Goal: Transaction & Acquisition: Purchase product/service

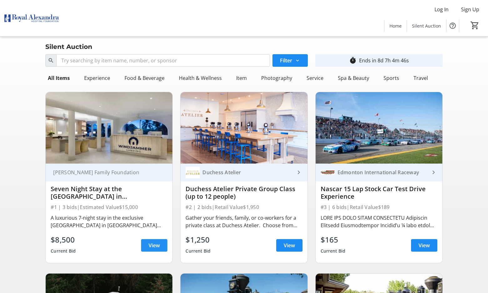
click at [158, 245] on span "View" at bounding box center [154, 245] width 11 height 8
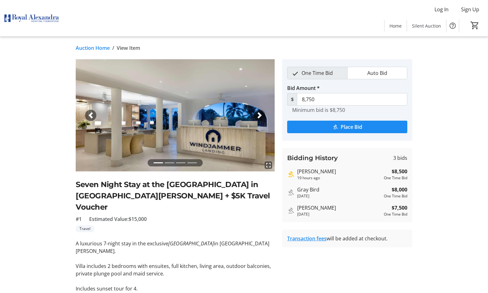
click at [260, 114] on span "button" at bounding box center [260, 115] width 6 height 6
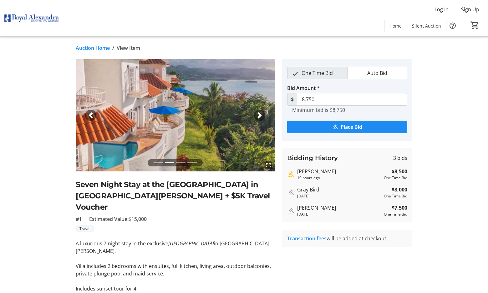
click at [260, 114] on span "button" at bounding box center [260, 115] width 6 height 6
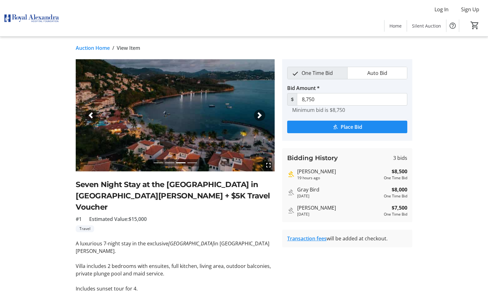
click at [260, 114] on span "button" at bounding box center [260, 115] width 6 height 6
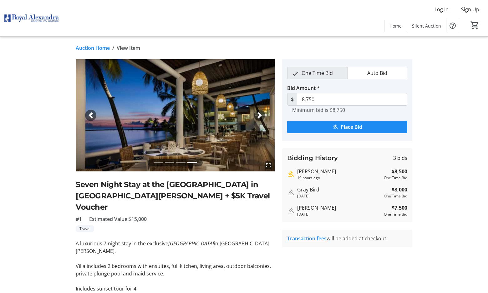
click at [260, 114] on span "button" at bounding box center [260, 115] width 6 height 6
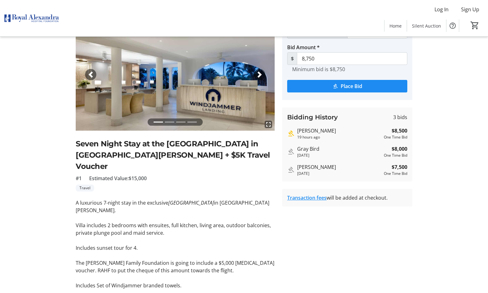
scroll to position [88, 0]
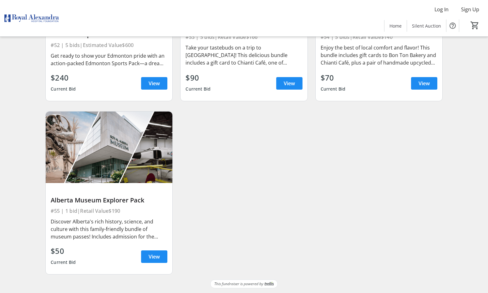
scroll to position [3220, 0]
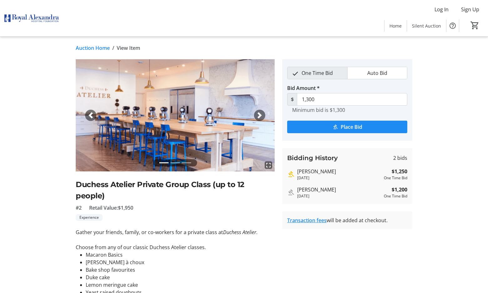
click at [305, 219] on link "Transaction fees" at bounding box center [306, 220] width 39 height 7
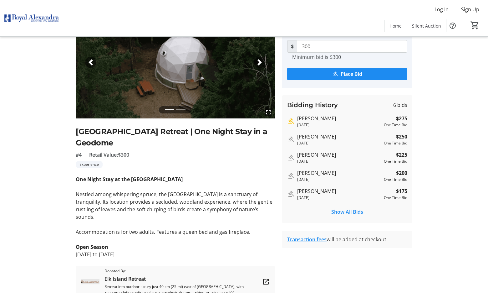
scroll to position [63, 0]
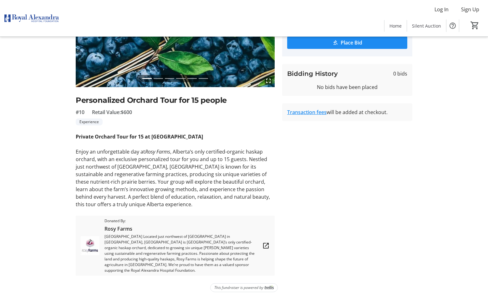
scroll to position [85, 0]
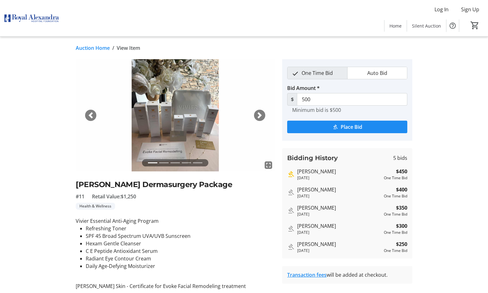
scroll to position [31, 0]
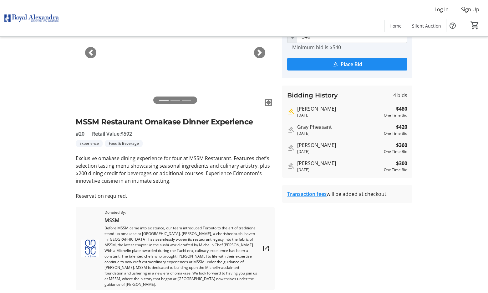
scroll to position [78, 0]
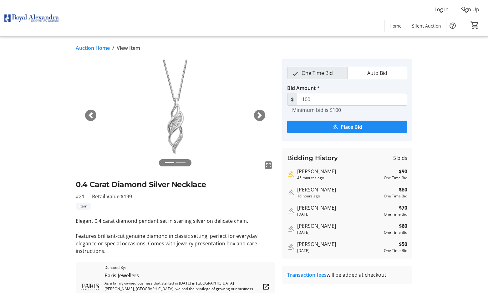
click at [260, 115] on span "button" at bounding box center [260, 115] width 6 height 6
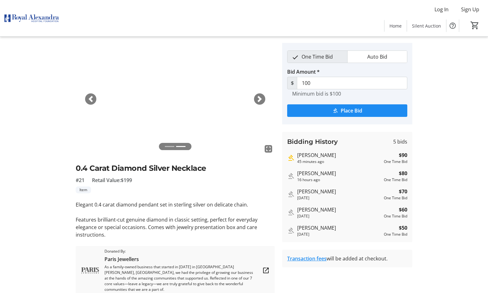
scroll to position [31, 0]
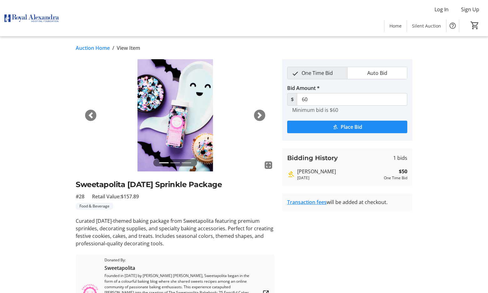
click at [260, 115] on span "button" at bounding box center [260, 115] width 6 height 6
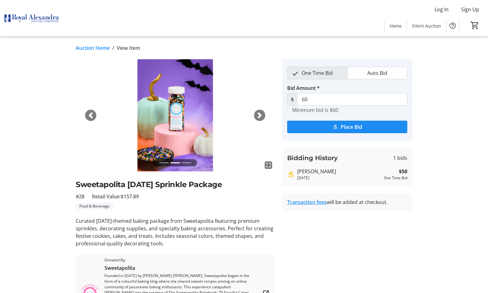
click at [260, 115] on span "button" at bounding box center [260, 115] width 6 height 6
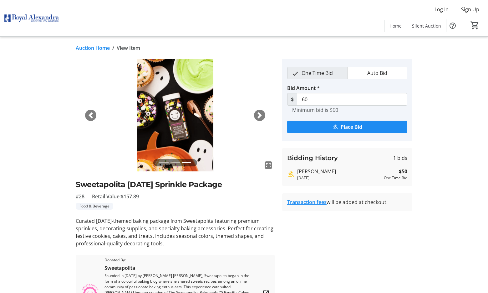
click at [260, 115] on span "button" at bounding box center [260, 115] width 6 height 6
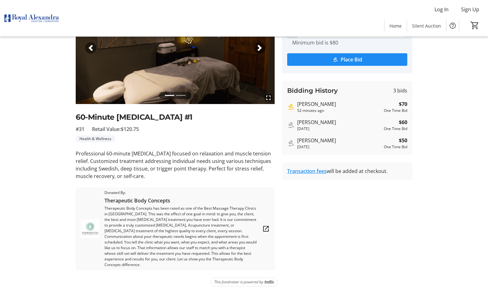
scroll to position [68, 0]
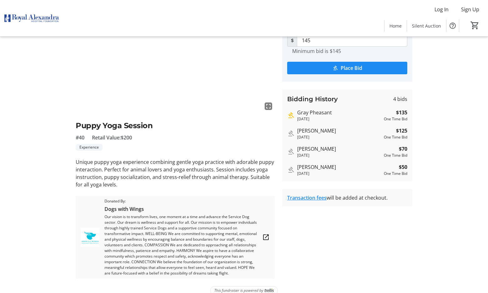
scroll to position [68, 0]
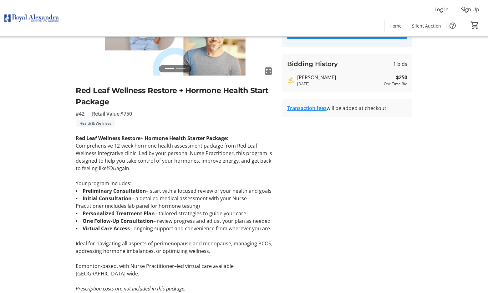
scroll to position [125, 0]
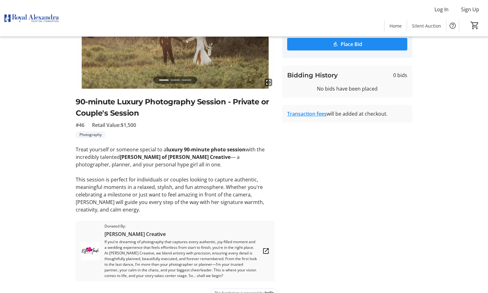
scroll to position [95, 0]
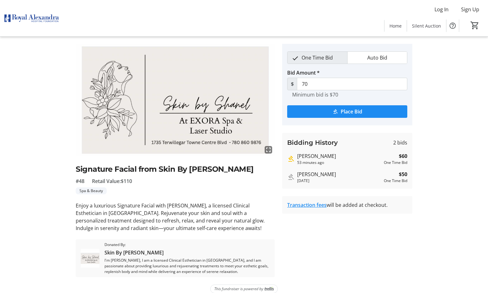
scroll to position [23, 0]
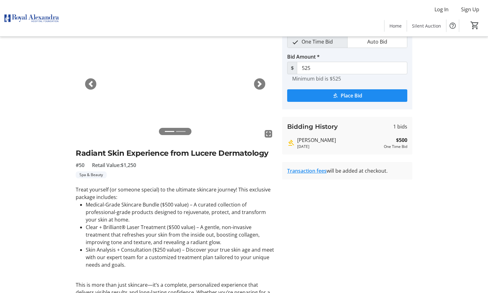
scroll to position [63, 0]
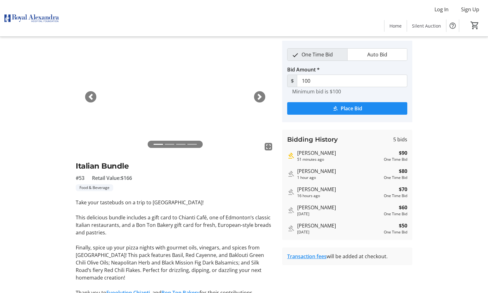
scroll to position [38, 0]
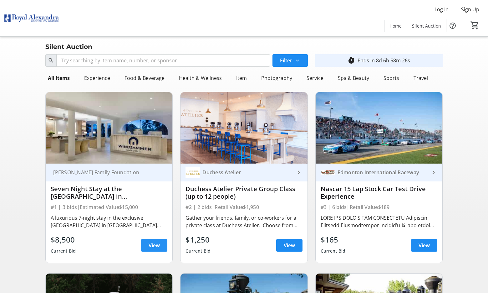
click at [152, 246] on span "View" at bounding box center [154, 245] width 11 height 8
